Goal: Task Accomplishment & Management: Manage account settings

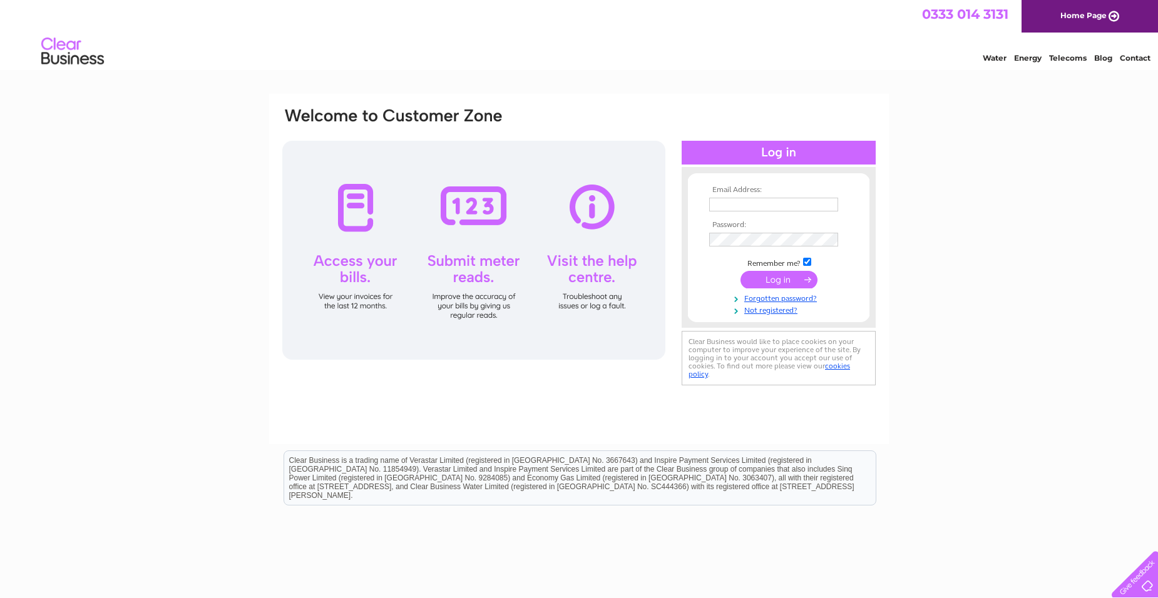
type input "info@skingeek.co.uk"
click at [786, 280] on input "submit" at bounding box center [778, 280] width 77 height 18
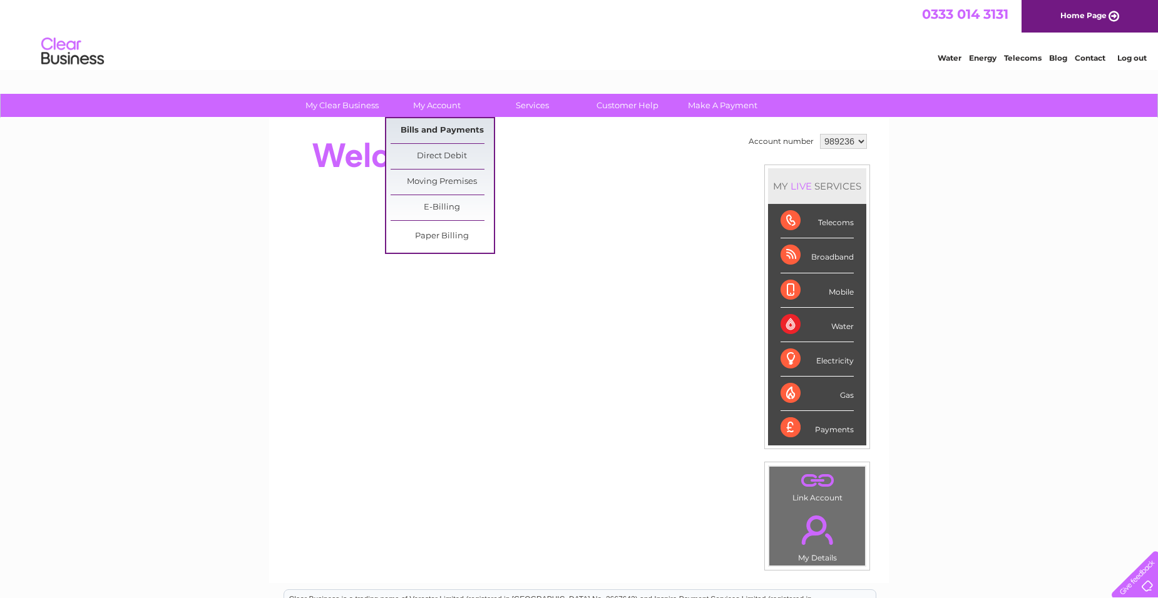
click at [430, 126] on link "Bills and Payments" at bounding box center [442, 130] width 103 height 25
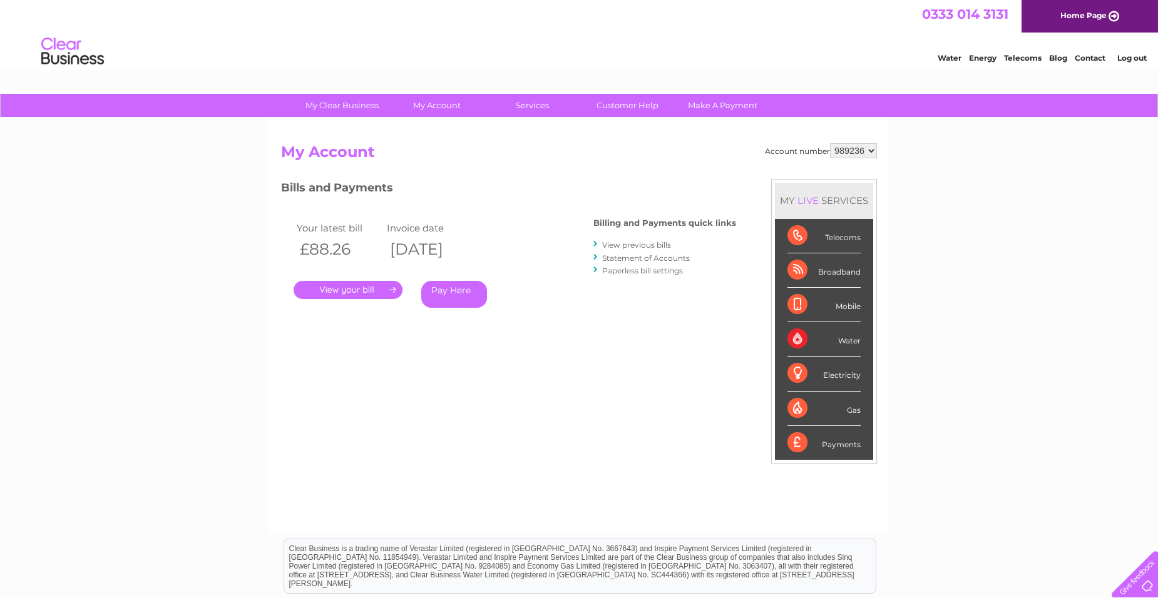
click at [352, 289] on link "." at bounding box center [348, 290] width 109 height 18
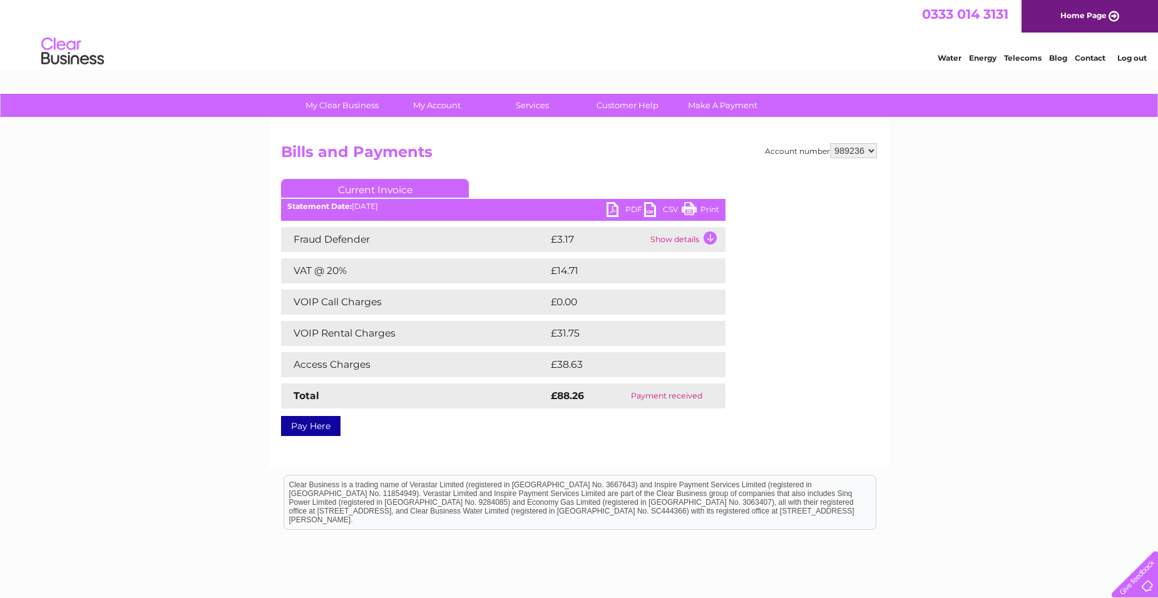
click at [612, 204] on link "PDF" at bounding box center [626, 211] width 38 height 18
